Goal: Task Accomplishment & Management: Use online tool/utility

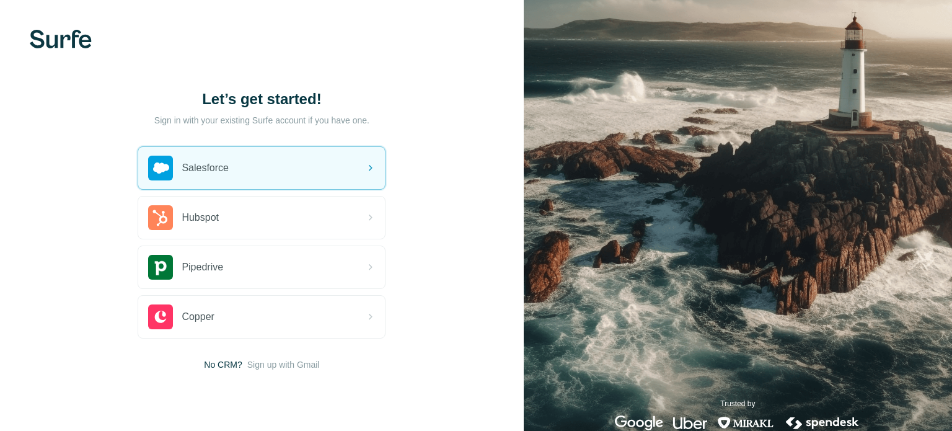
click at [343, 161] on div "Salesforce" at bounding box center [261, 168] width 247 height 42
